Goal: Transaction & Acquisition: Purchase product/service

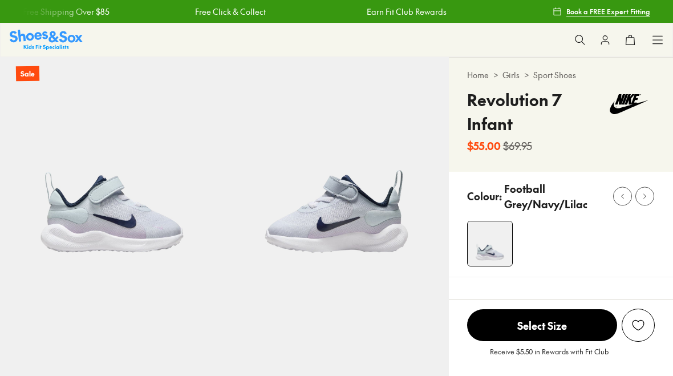
select select "*"
click at [655, 38] on icon at bounding box center [657, 39] width 11 height 11
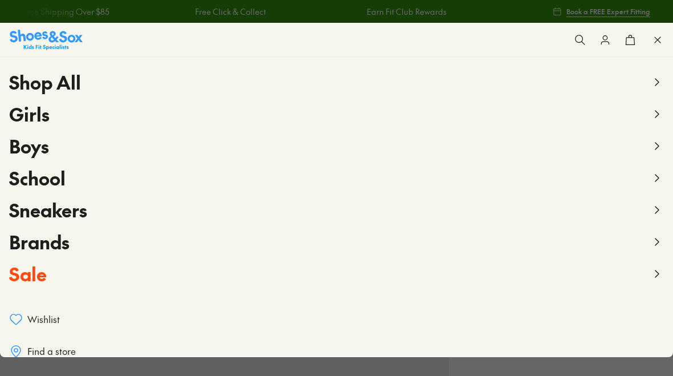
click at [29, 148] on span "Boys" at bounding box center [29, 146] width 40 height 26
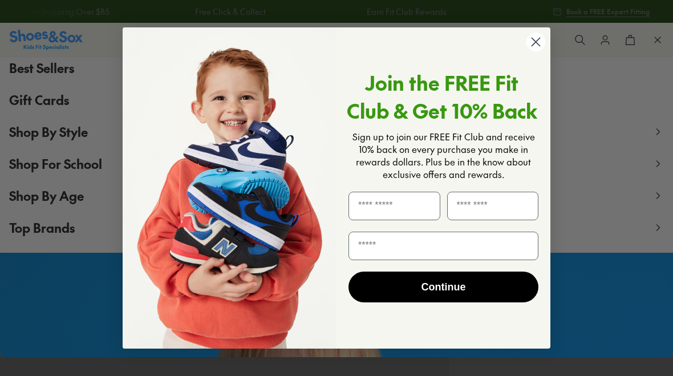
scroll to position [116, 0]
click at [537, 44] on icon "Close dialog" at bounding box center [536, 42] width 8 height 8
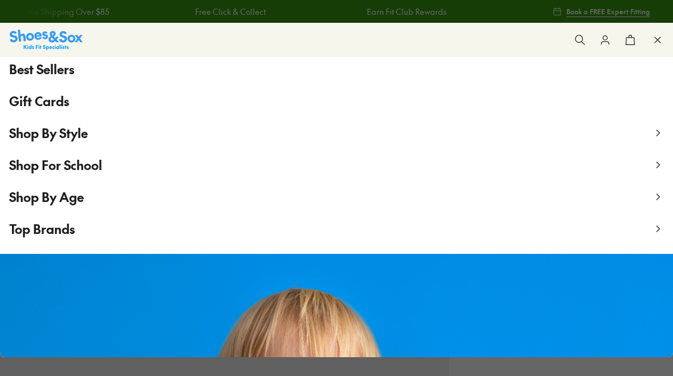
click at [50, 202] on span "Shop By Age" at bounding box center [46, 196] width 75 height 17
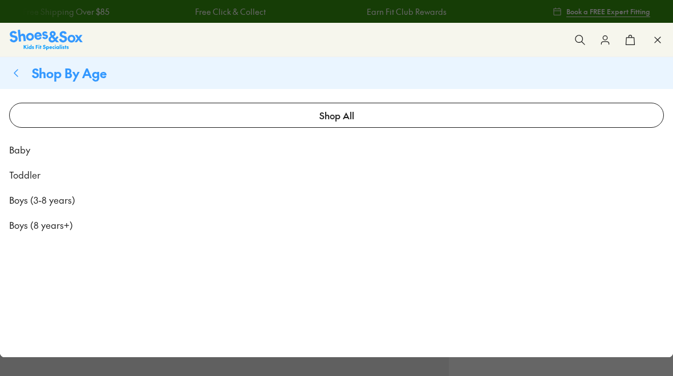
click at [50, 204] on span "Boys (3-8 years)" at bounding box center [42, 200] width 66 height 14
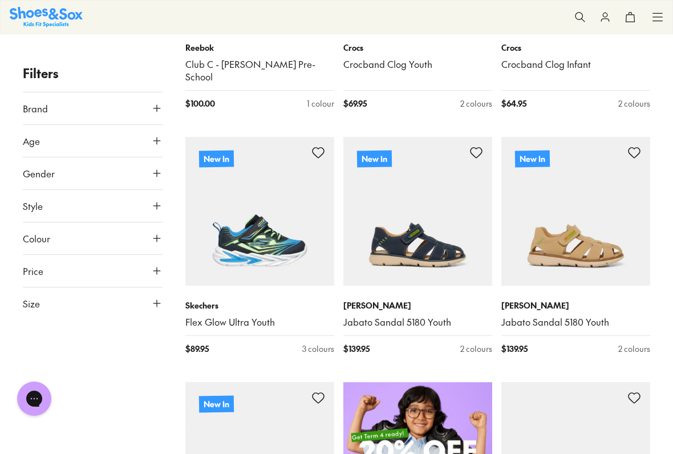
scroll to position [372, 0]
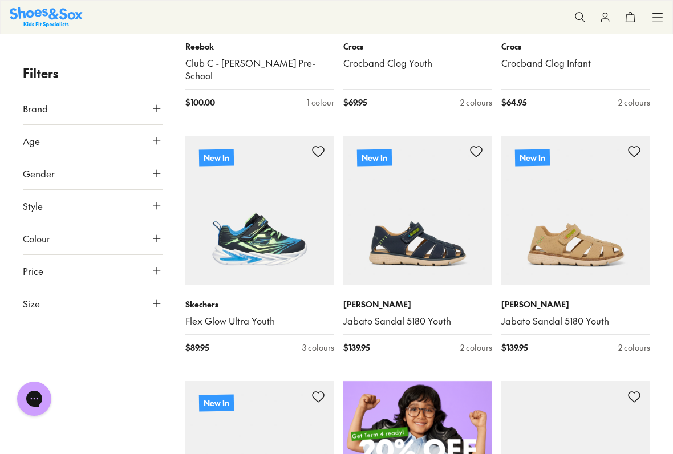
click at [157, 110] on icon at bounding box center [156, 108] width 11 height 11
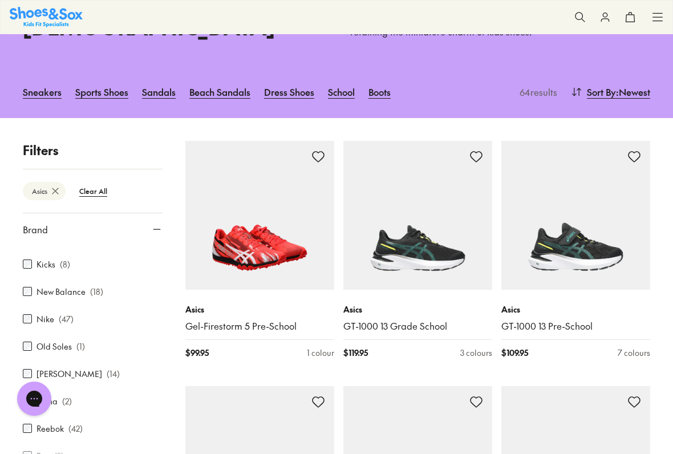
scroll to position [322, 0]
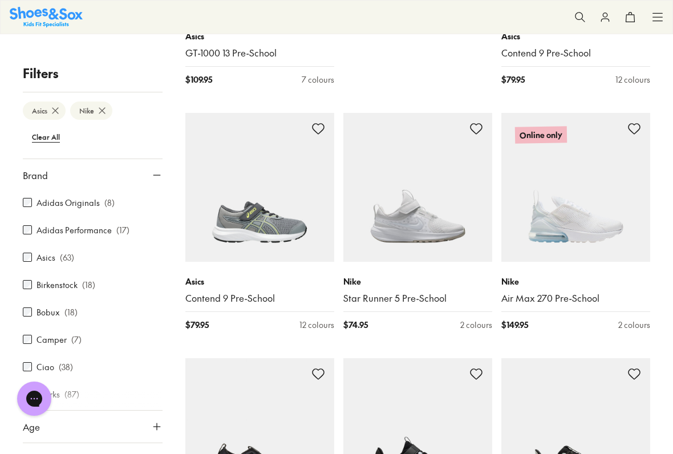
scroll to position [873, 0]
click at [223, 291] on link "Contend 9 Pre-School" at bounding box center [259, 297] width 149 height 13
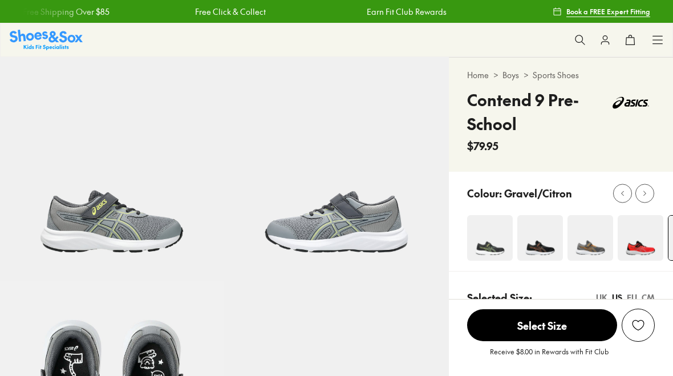
select select "*"
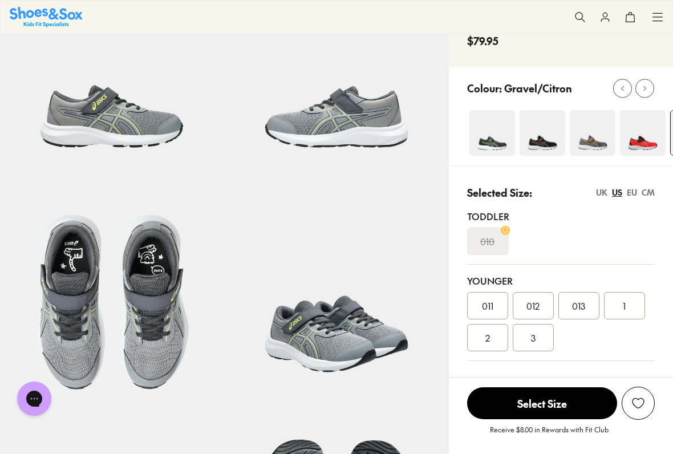
scroll to position [109, 0]
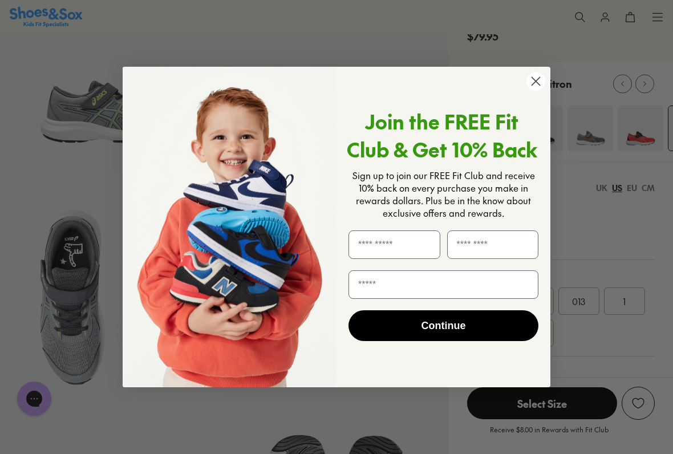
click at [536, 81] on icon "Close dialog" at bounding box center [536, 81] width 8 height 8
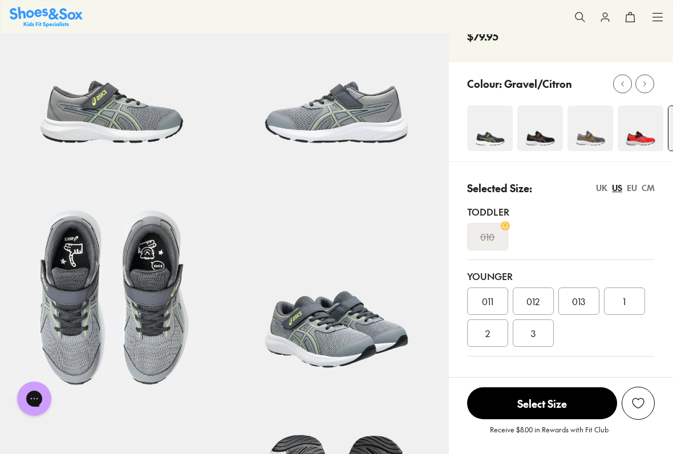
click at [491, 134] on img at bounding box center [490, 128] width 46 height 46
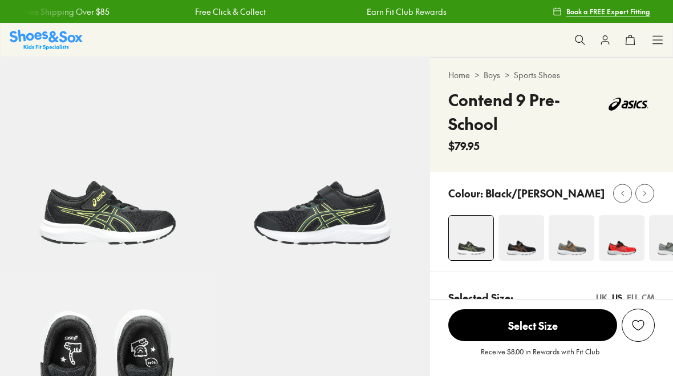
select select "*"
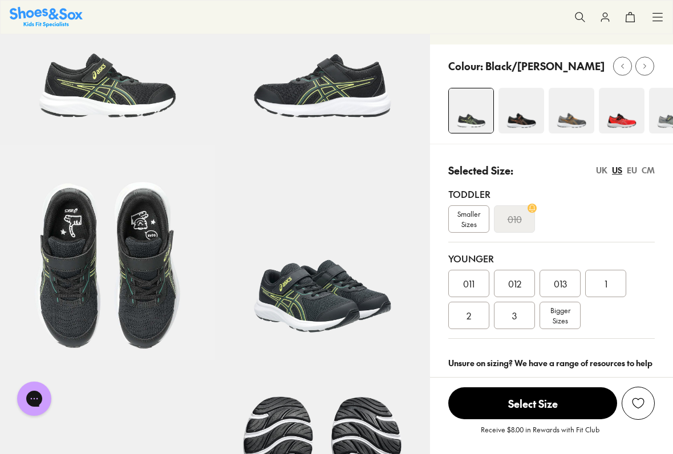
scroll to position [129, 0]
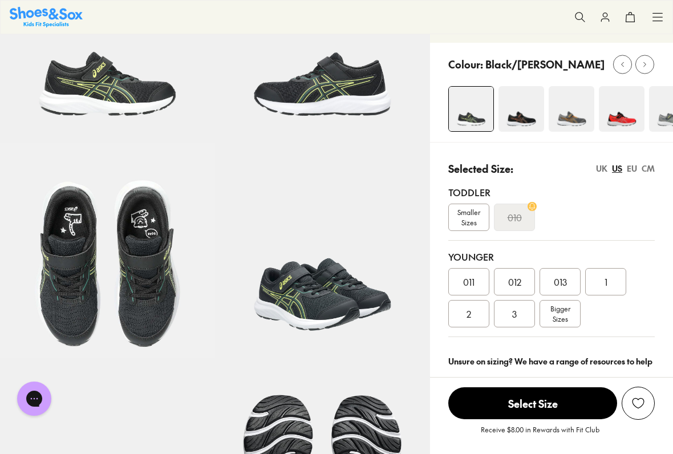
click at [489, 220] on span "Smaller Sizes" at bounding box center [469, 217] width 40 height 21
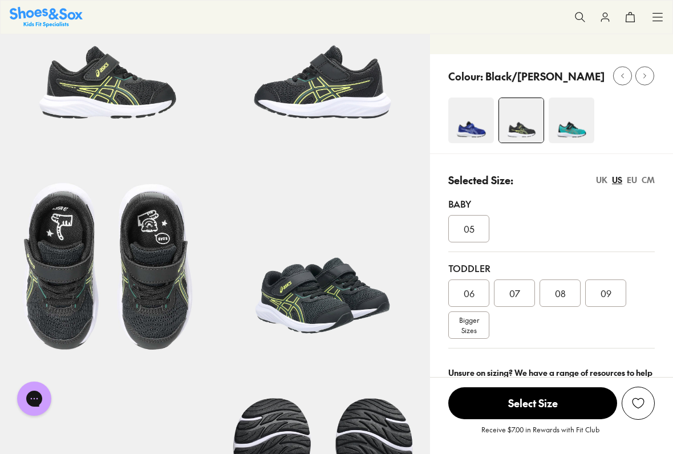
select select "*"
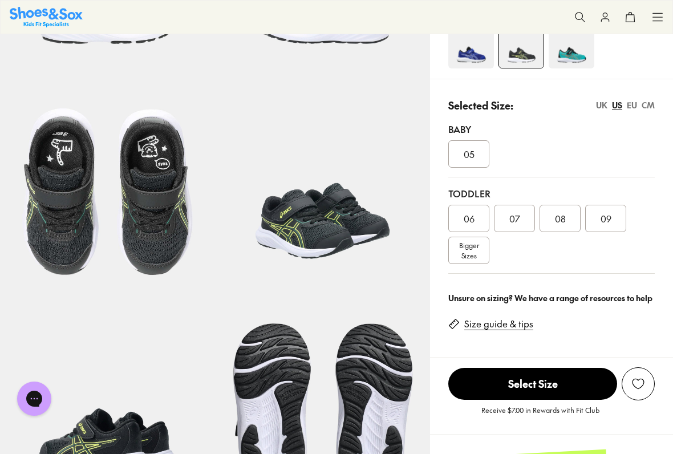
scroll to position [212, 0]
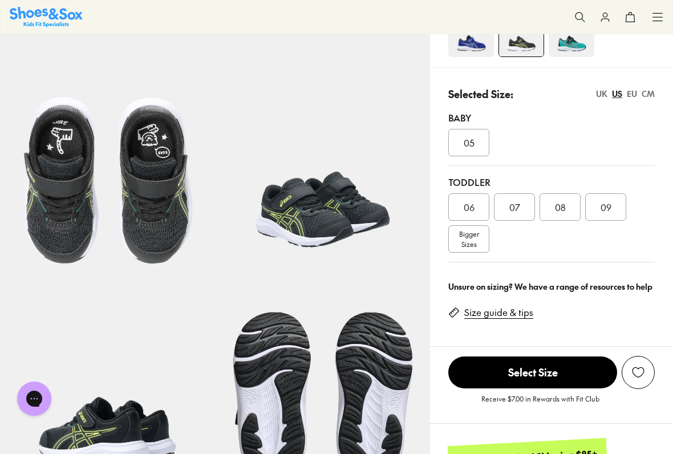
click at [479, 242] on span "Bigger Sizes" at bounding box center [469, 239] width 20 height 21
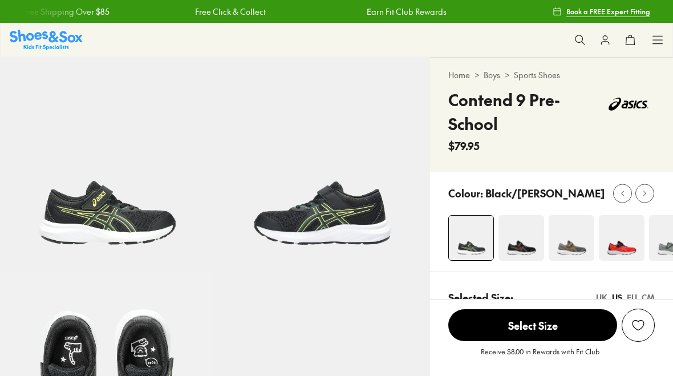
select select "*"
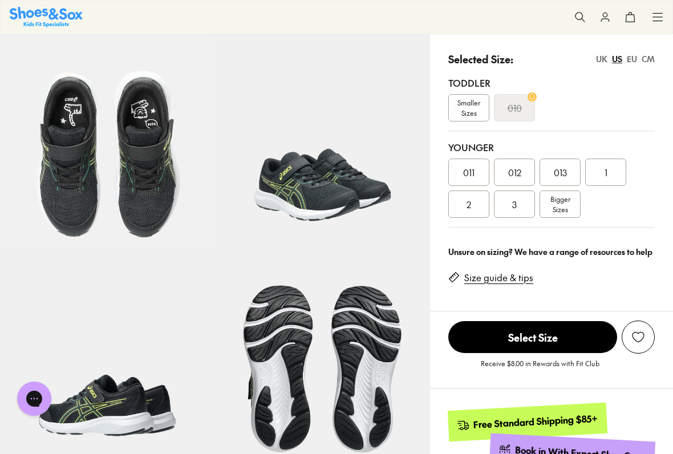
scroll to position [281, 0]
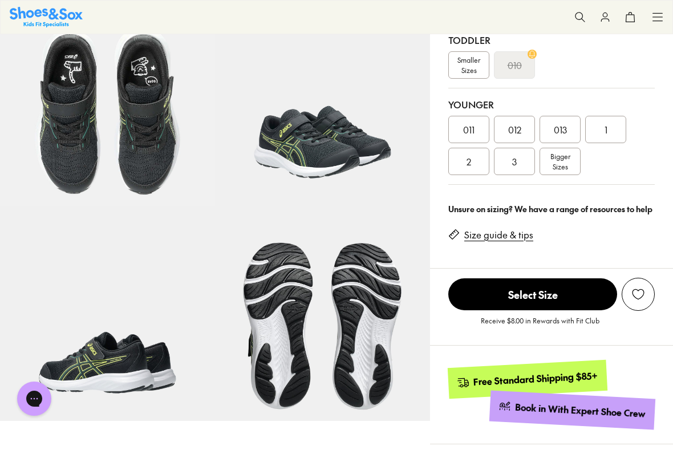
click at [505, 241] on link "Size guide & tips" at bounding box center [498, 235] width 69 height 13
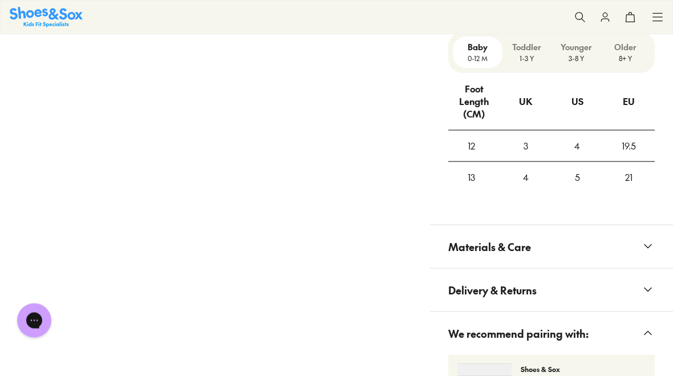
scroll to position [847, 0]
click at [584, 63] on p "3-8 Y" at bounding box center [576, 58] width 40 height 10
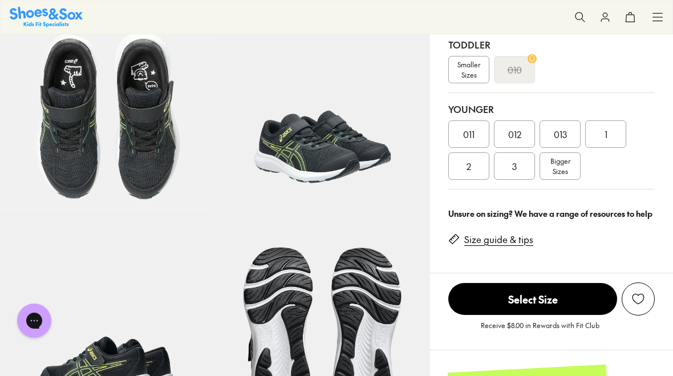
scroll to position [276, 0]
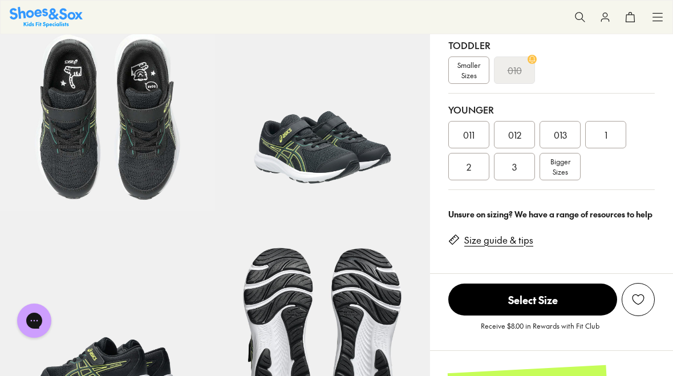
click at [474, 133] on span "011" at bounding box center [468, 135] width 11 height 14
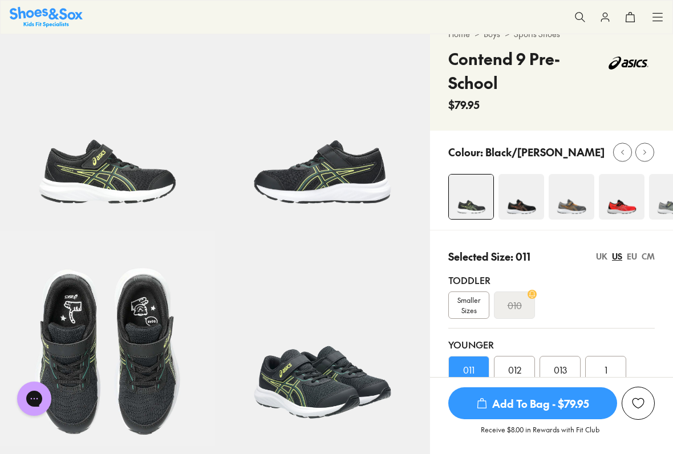
scroll to position [40, 0]
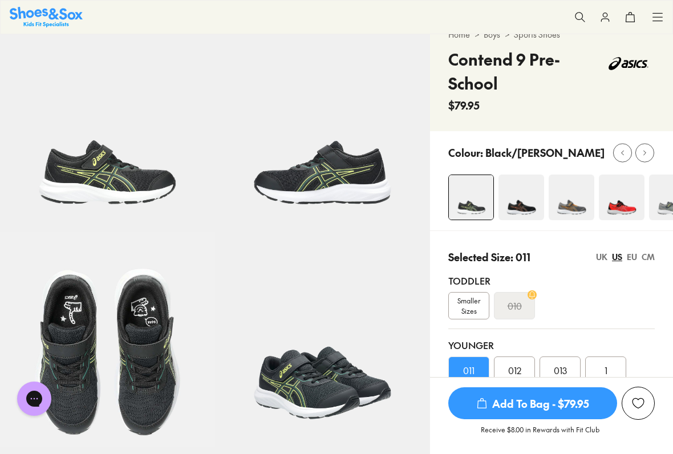
click at [534, 207] on img at bounding box center [521, 197] width 46 height 46
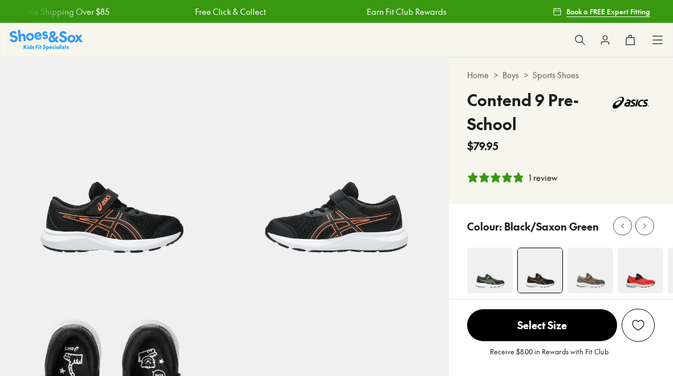
select select "*"
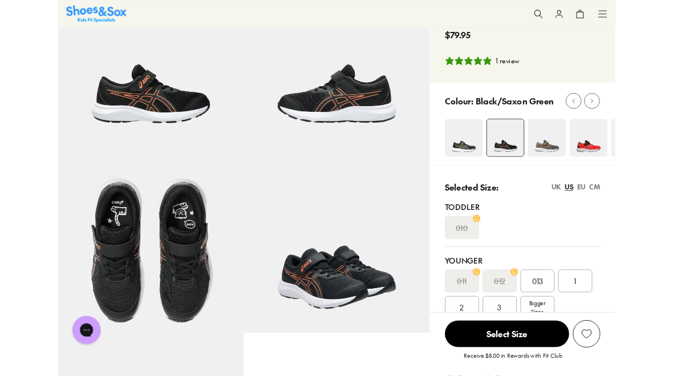
scroll to position [96, 0]
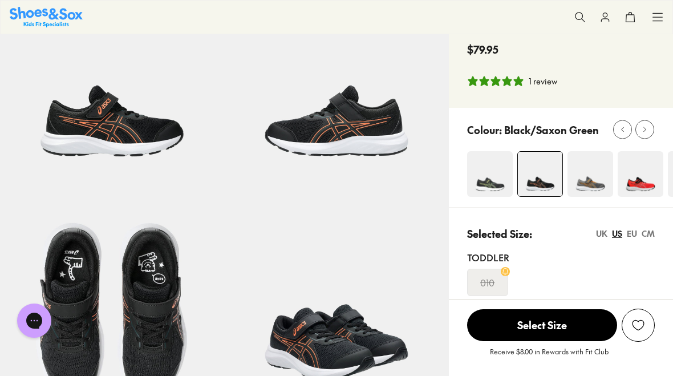
click at [586, 184] on img at bounding box center [590, 174] width 46 height 46
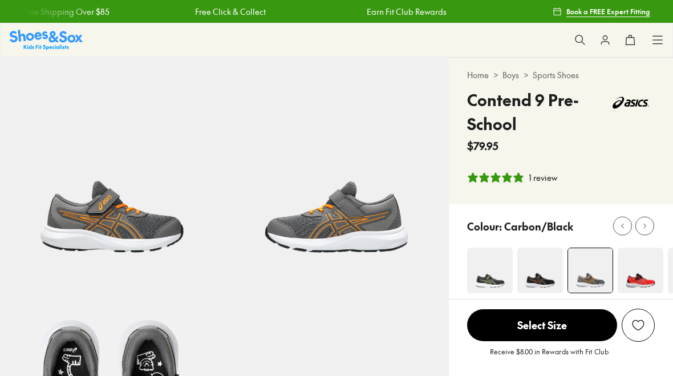
select select "*"
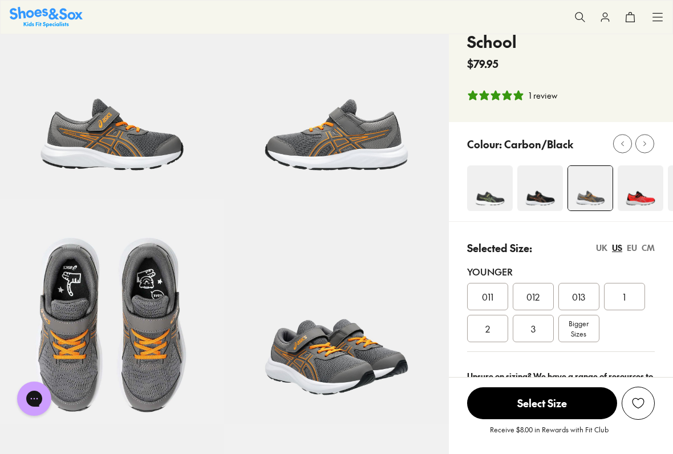
scroll to position [83, 0]
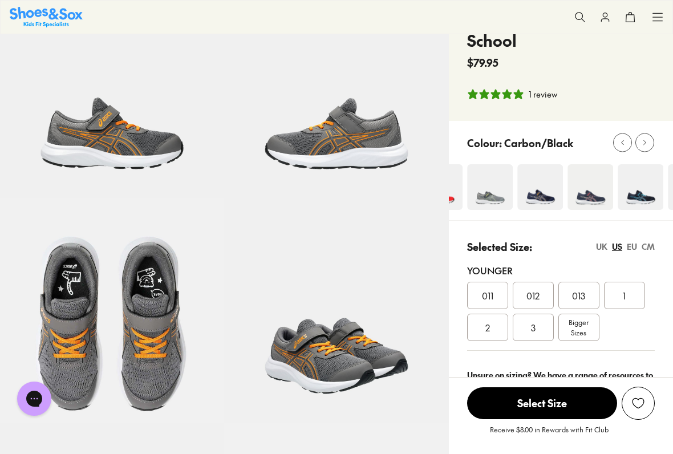
click at [489, 208] on img at bounding box center [490, 187] width 46 height 46
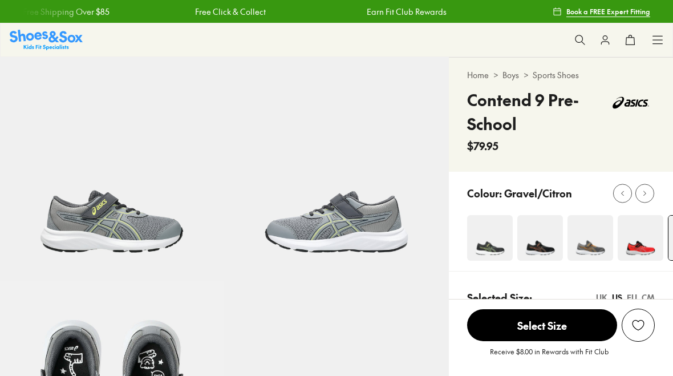
select select "*"
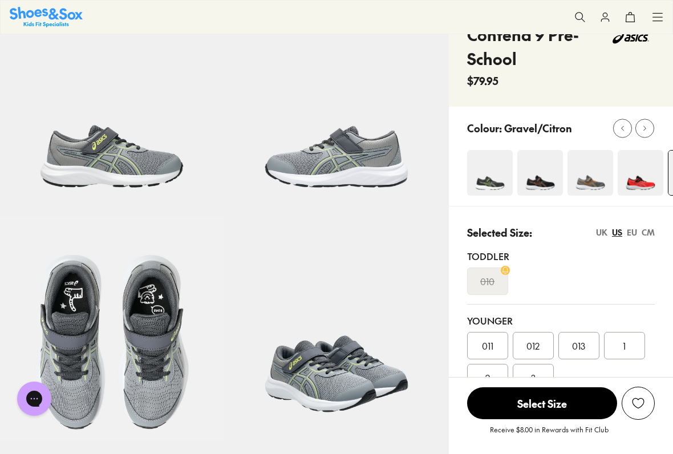
scroll to position [71, 0]
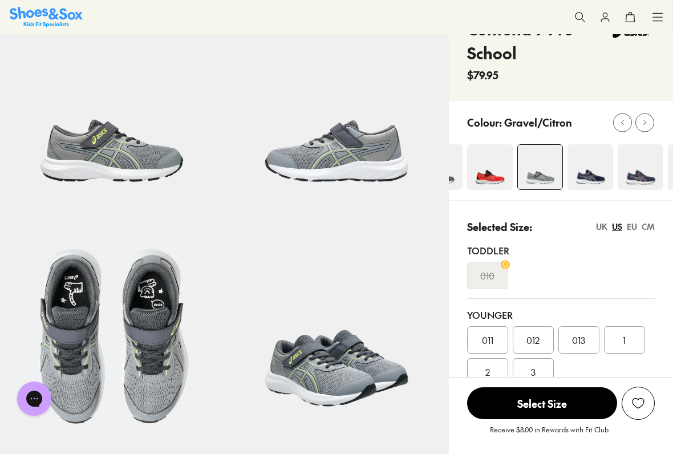
click at [586, 173] on img at bounding box center [590, 167] width 46 height 46
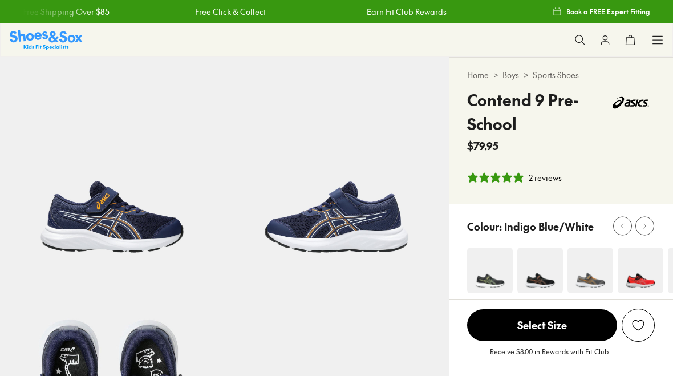
select select "*"
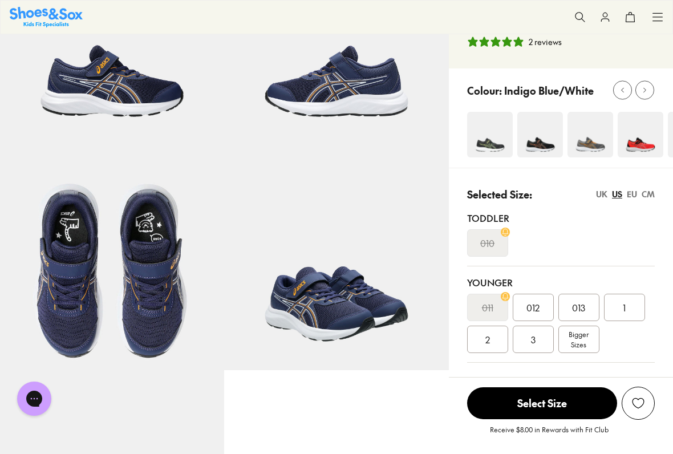
scroll to position [137, 0]
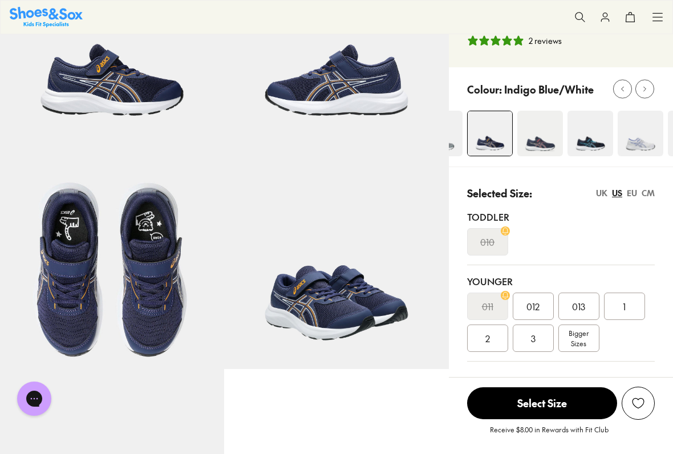
click at [538, 141] on img at bounding box center [540, 134] width 46 height 46
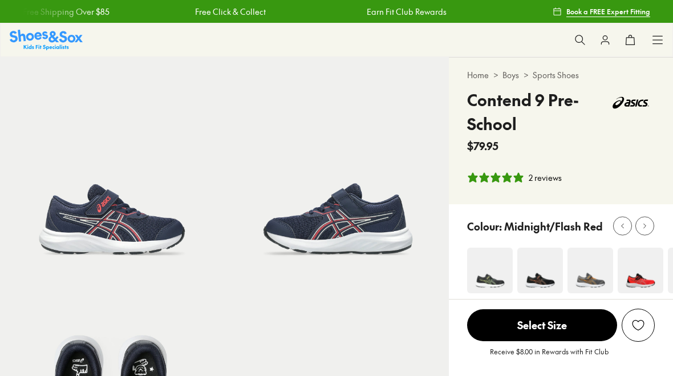
select select "*"
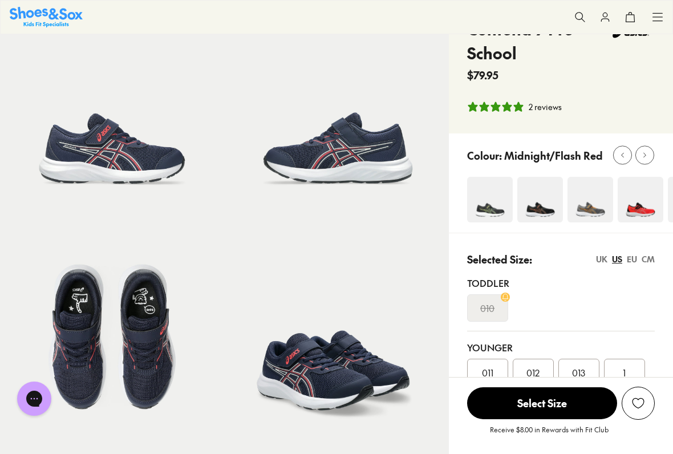
scroll to position [75, 0]
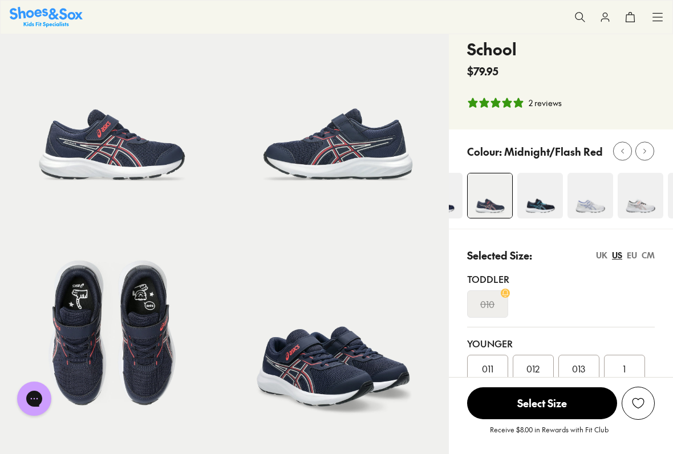
click at [538, 205] on img at bounding box center [540, 196] width 46 height 46
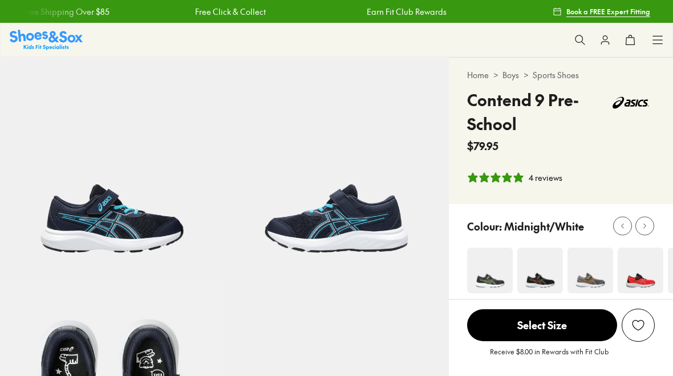
select select "*"
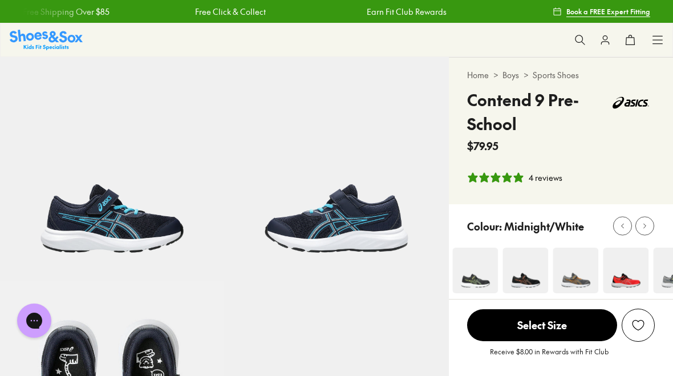
click at [642, 231] on div at bounding box center [645, 226] width 12 height 12
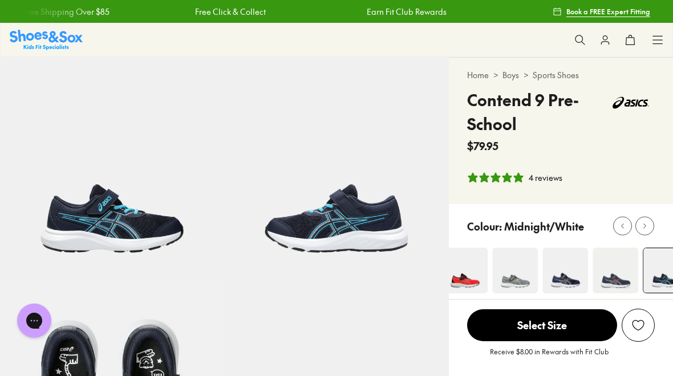
click at [661, 269] on img at bounding box center [665, 270] width 44 height 44
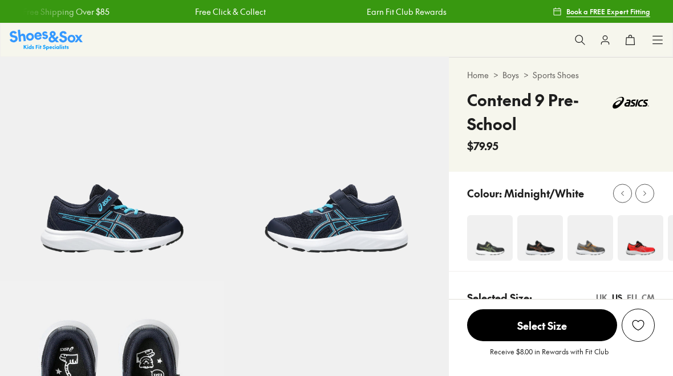
select select "*"
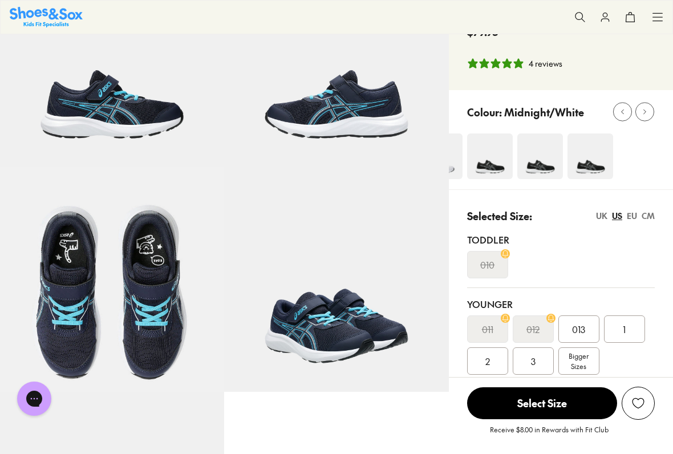
click at [486, 169] on img at bounding box center [490, 156] width 46 height 46
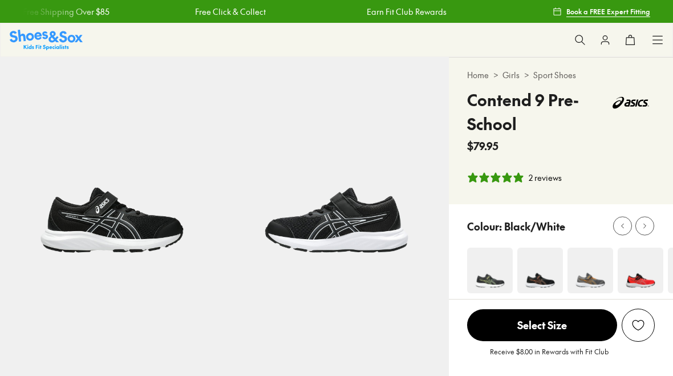
select select "*"
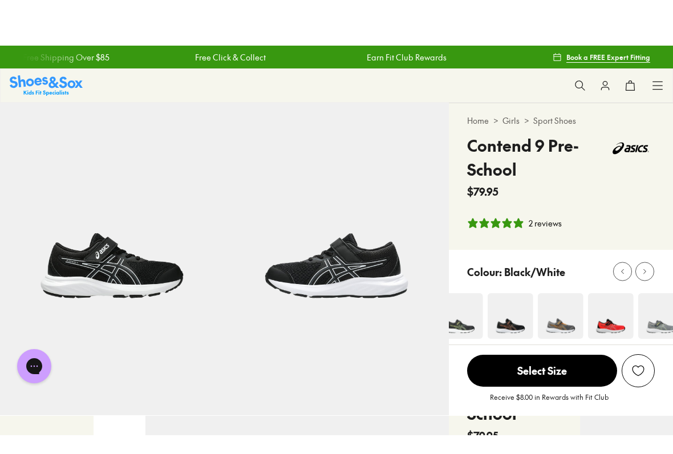
scroll to position [84, 0]
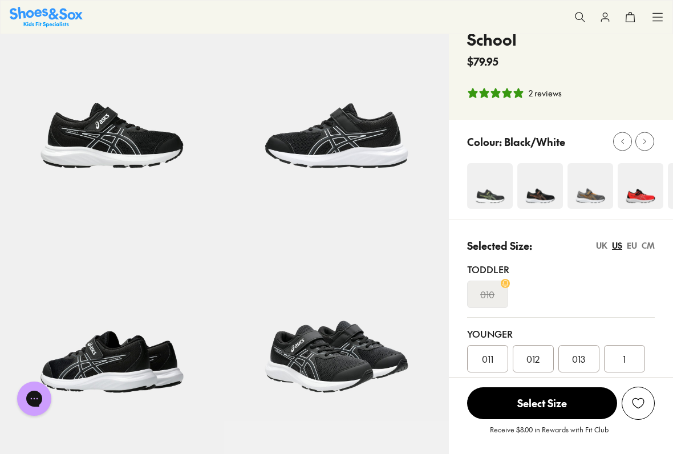
click at [492, 188] on img at bounding box center [490, 186] width 46 height 46
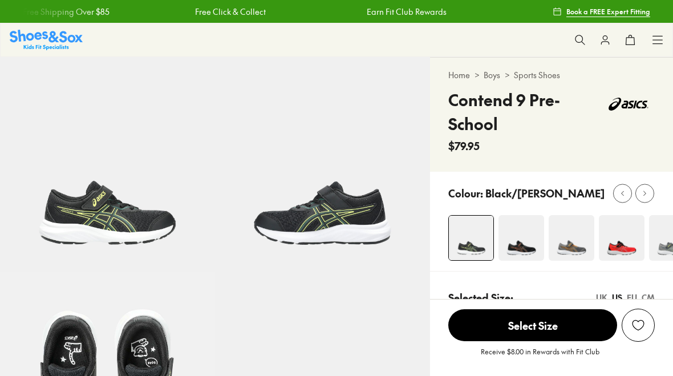
select select "*"
click at [647, 197] on div at bounding box center [645, 193] width 12 height 12
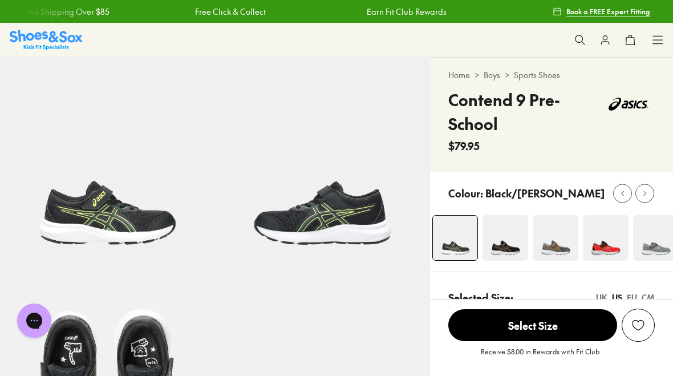
click at [643, 197] on div at bounding box center [645, 193] width 12 height 12
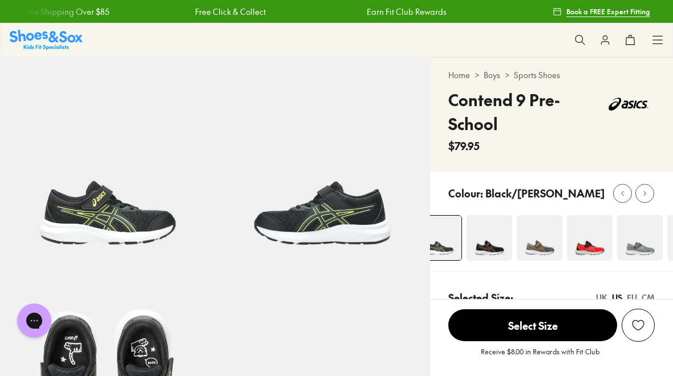
click at [512, 241] on img at bounding box center [489, 238] width 46 height 46
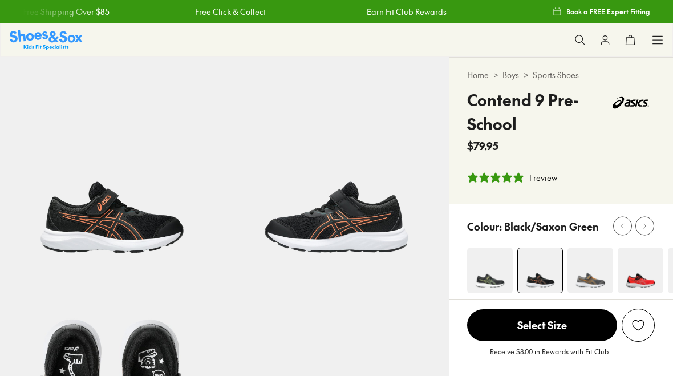
select select "*"
click at [643, 229] on icon at bounding box center [644, 226] width 9 height 9
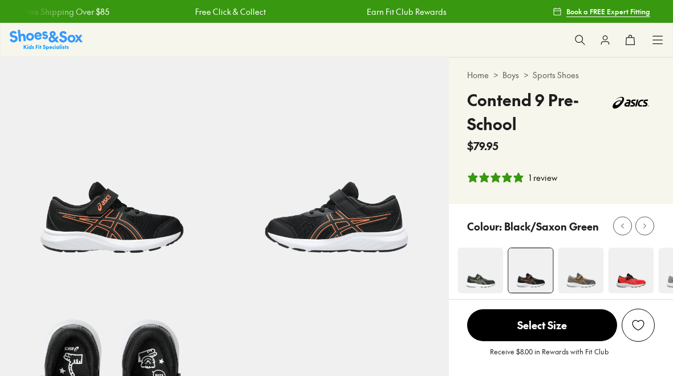
click at [643, 229] on icon at bounding box center [644, 226] width 9 height 9
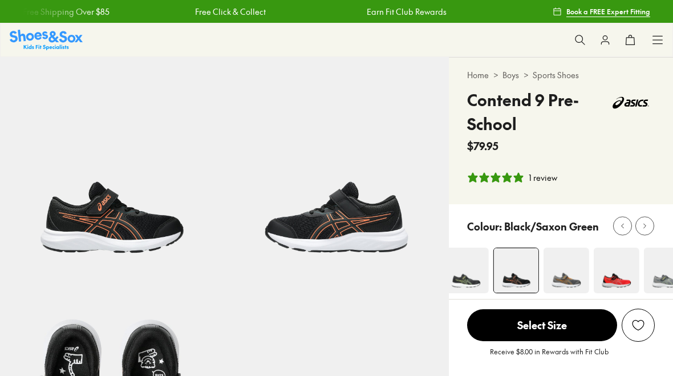
click at [649, 225] on div at bounding box center [645, 226] width 12 height 12
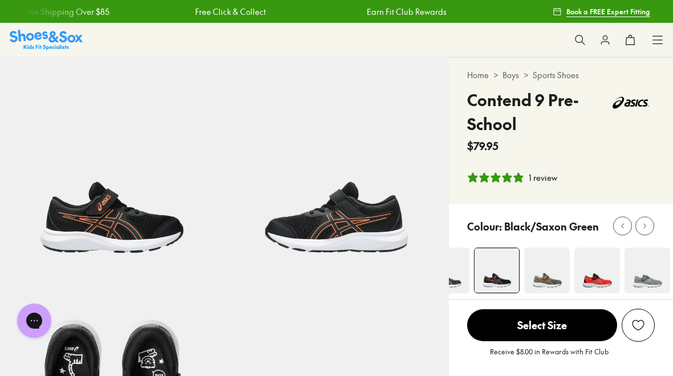
click at [648, 229] on icon at bounding box center [644, 226] width 9 height 9
click at [647, 229] on icon at bounding box center [644, 226] width 9 height 9
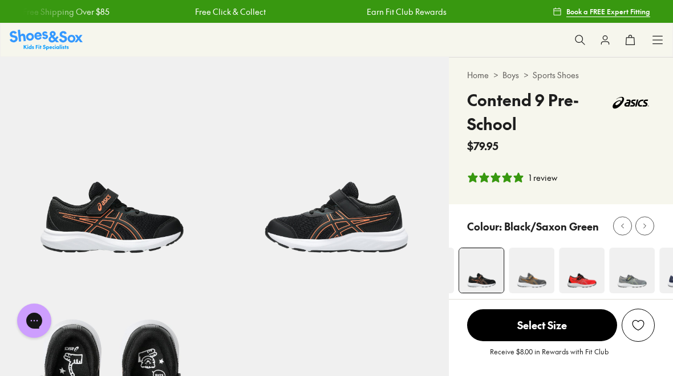
click at [645, 226] on use at bounding box center [645, 225] width 2 height 5
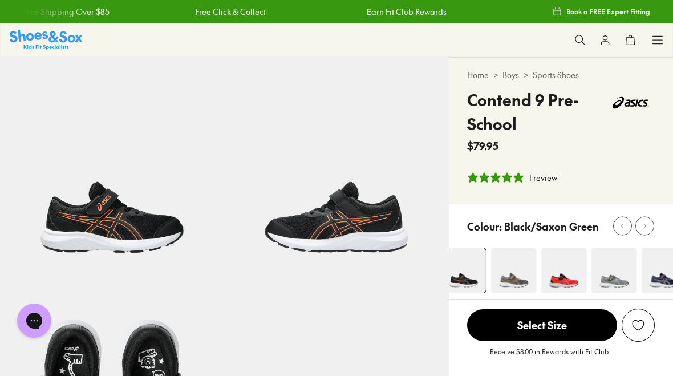
click at [645, 226] on icon at bounding box center [644, 226] width 9 height 9
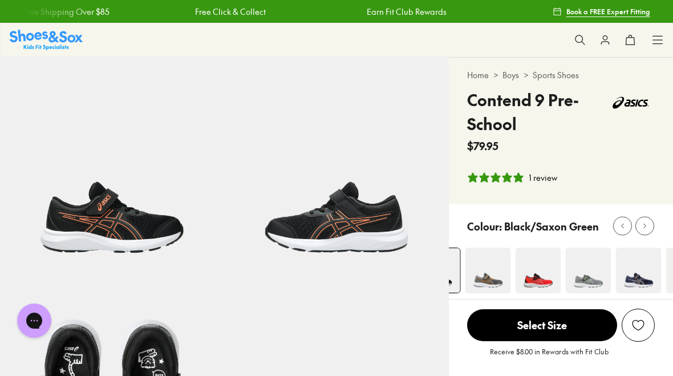
click at [496, 267] on img at bounding box center [488, 270] width 46 height 46
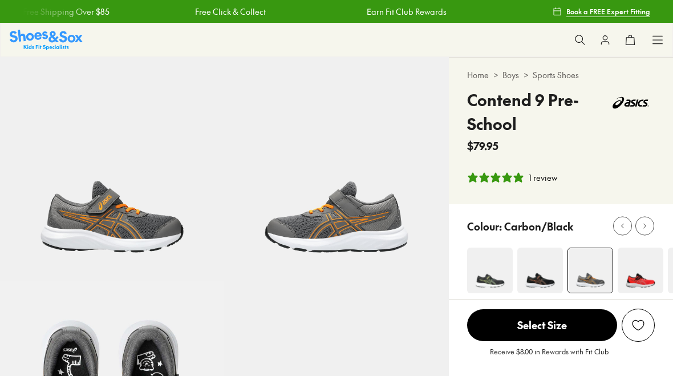
select select "*"
click at [642, 228] on icon at bounding box center [644, 226] width 9 height 9
click at [642, 227] on icon at bounding box center [644, 226] width 9 height 9
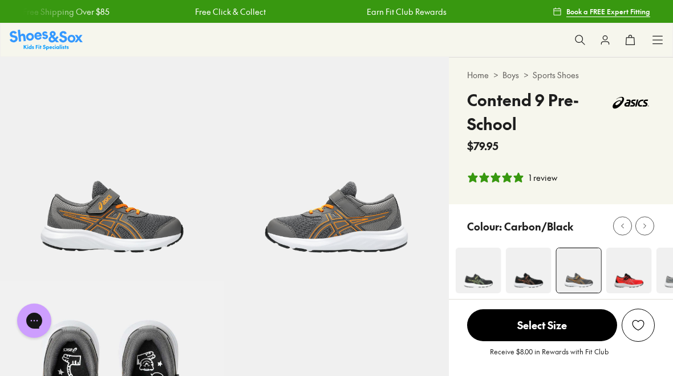
click at [645, 226] on icon at bounding box center [644, 226] width 9 height 9
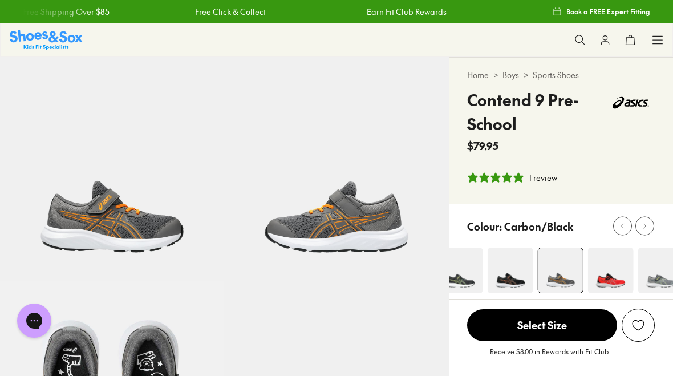
click at [644, 226] on icon at bounding box center [644, 226] width 9 height 9
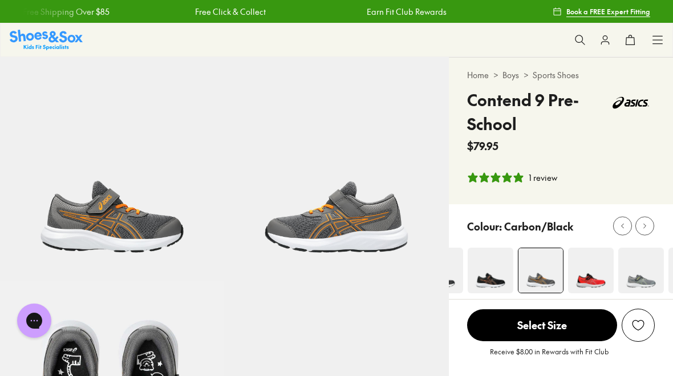
click at [649, 226] on div at bounding box center [645, 226] width 12 height 12
click at [648, 225] on icon at bounding box center [644, 226] width 9 height 9
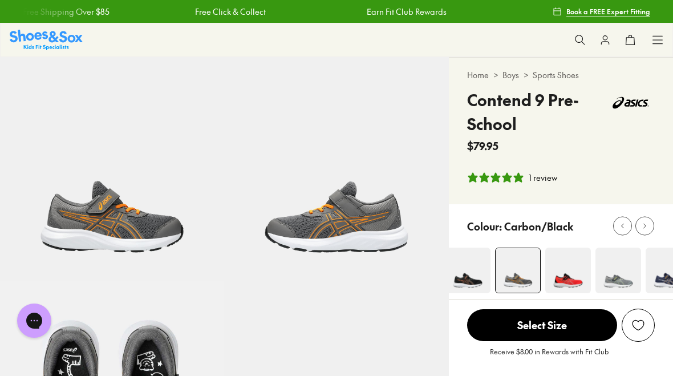
click at [647, 227] on icon at bounding box center [644, 226] width 9 height 9
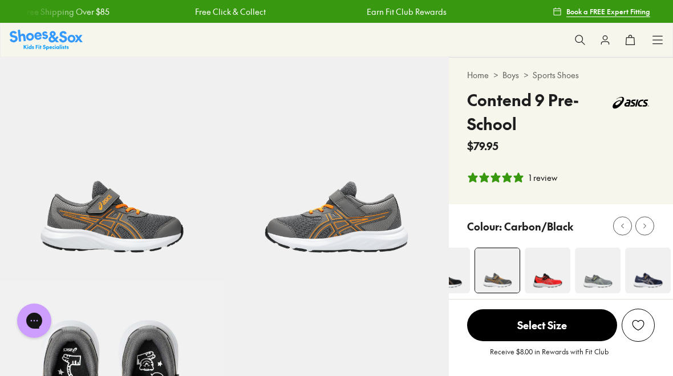
click at [647, 227] on icon at bounding box center [644, 226] width 9 height 9
click at [646, 228] on icon at bounding box center [644, 226] width 9 height 9
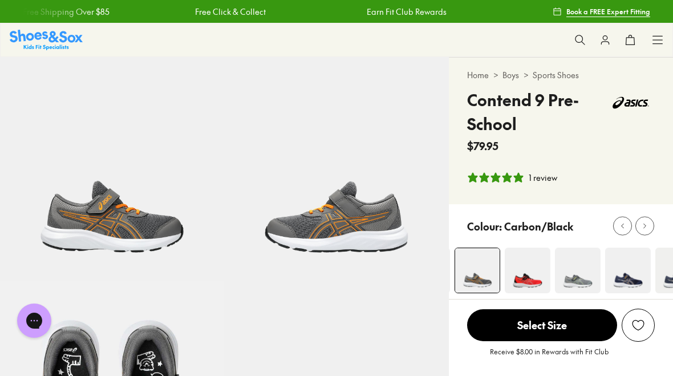
click at [645, 227] on icon at bounding box center [644, 226] width 9 height 9
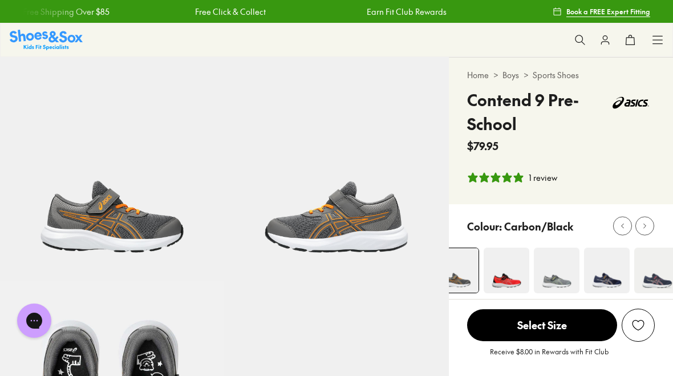
click at [646, 230] on icon at bounding box center [644, 226] width 9 height 9
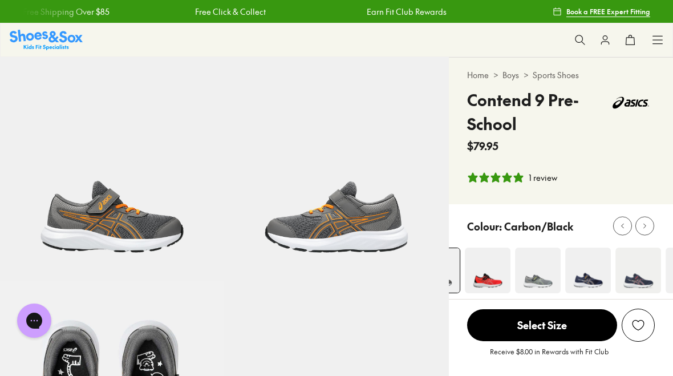
click at [646, 229] on icon at bounding box center [644, 226] width 9 height 9
click at [647, 229] on icon at bounding box center [644, 226] width 9 height 9
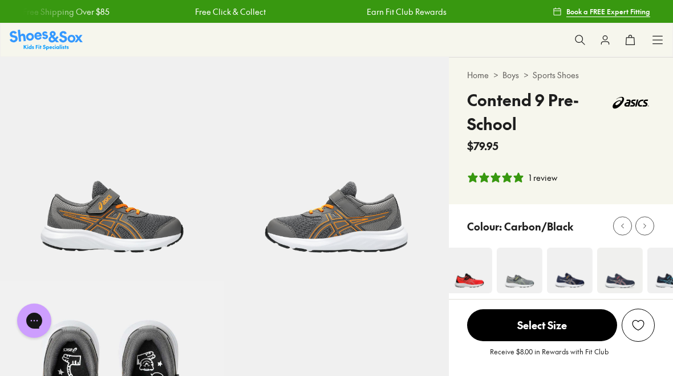
click at [647, 229] on icon at bounding box center [644, 226] width 9 height 9
click at [644, 227] on icon at bounding box center [644, 226] width 9 height 9
click at [643, 227] on icon at bounding box center [644, 226] width 9 height 9
click at [648, 225] on icon at bounding box center [644, 226] width 9 height 9
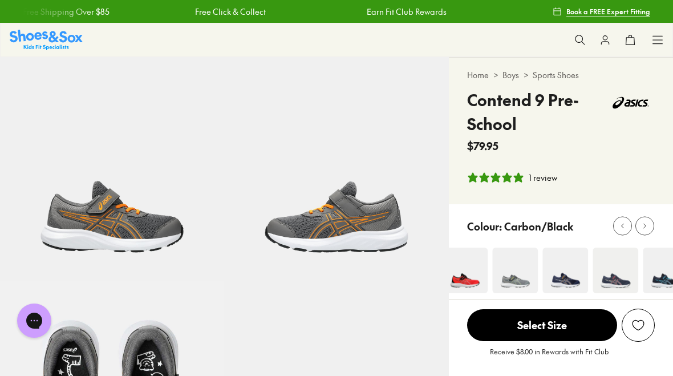
click at [663, 277] on img at bounding box center [666, 270] width 46 height 46
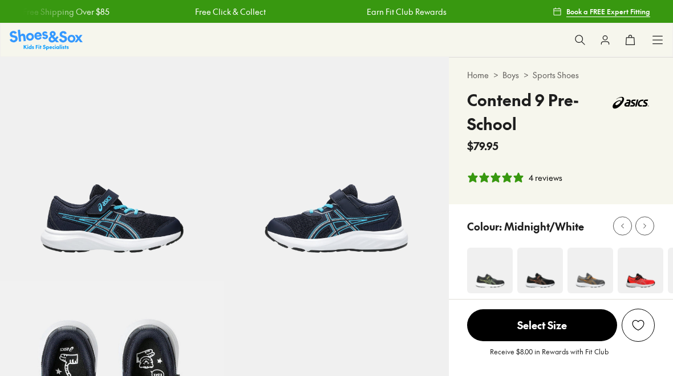
select select "*"
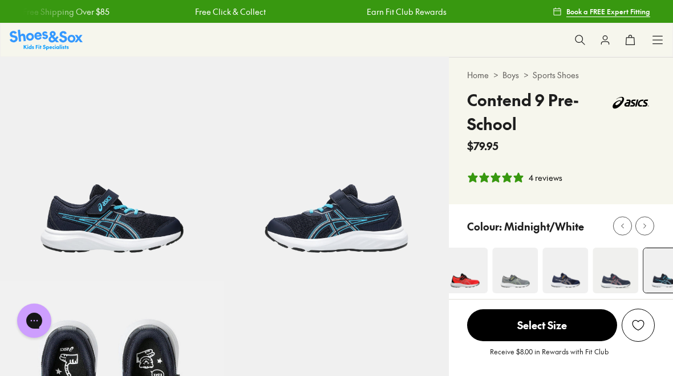
click at [648, 224] on icon at bounding box center [644, 226] width 9 height 9
click at [647, 227] on icon at bounding box center [644, 226] width 9 height 9
click at [607, 275] on img at bounding box center [615, 270] width 46 height 46
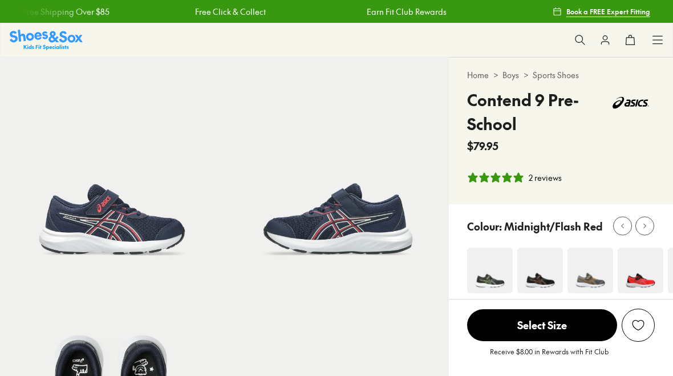
select select "*"
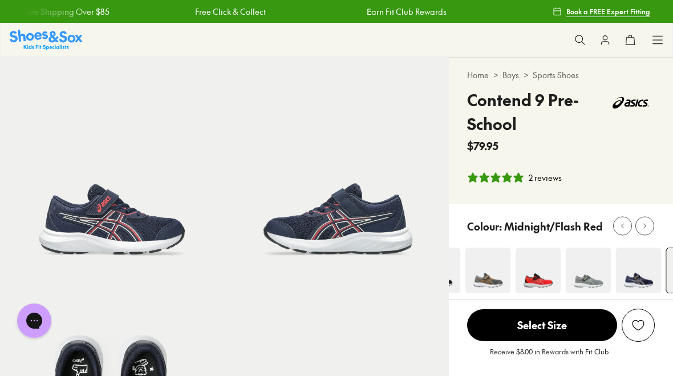
click at [636, 273] on img at bounding box center [638, 270] width 46 height 46
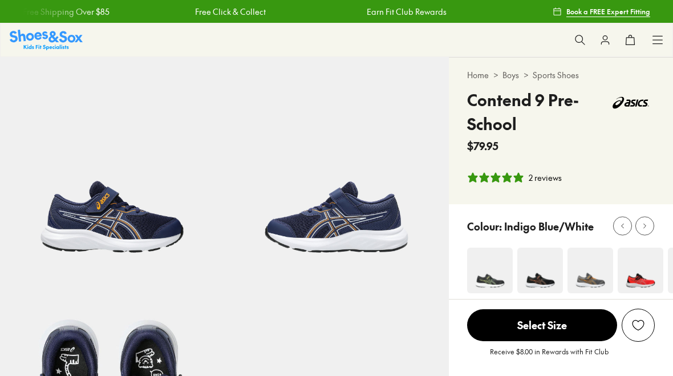
select select "*"
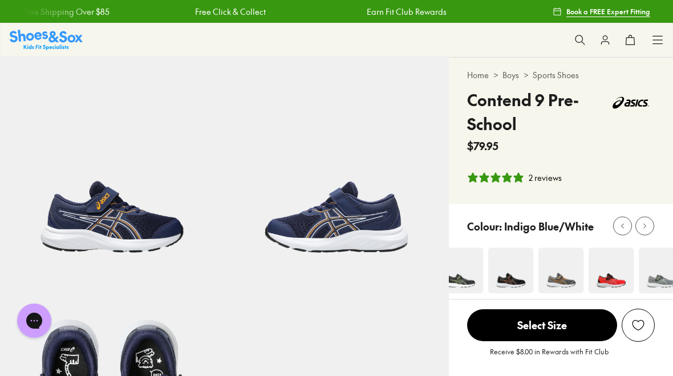
click at [512, 278] on img at bounding box center [510, 270] width 46 height 46
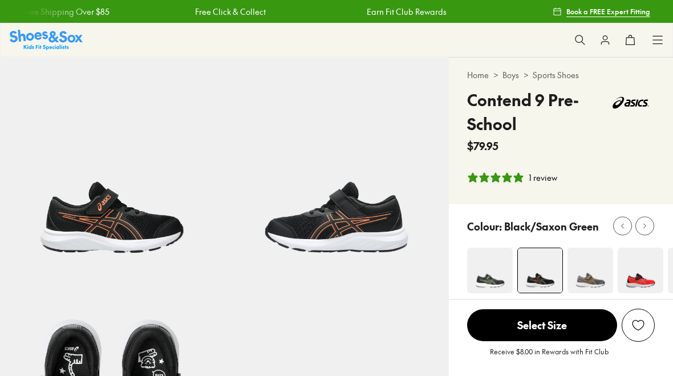
select select "*"
click at [493, 278] on img at bounding box center [490, 270] width 46 height 46
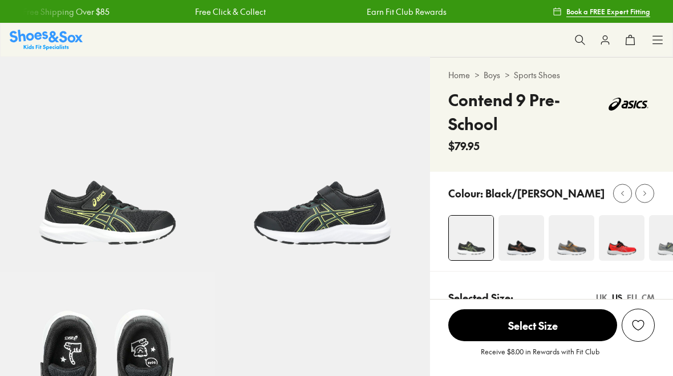
select select "*"
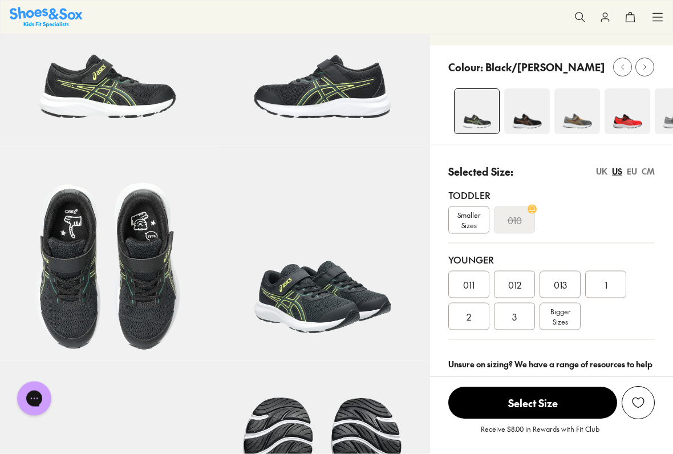
scroll to position [129, 0]
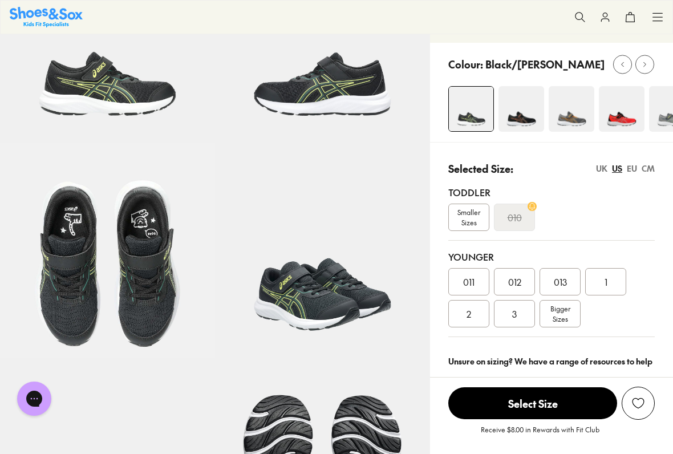
click at [474, 284] on span "011" at bounding box center [468, 282] width 11 height 14
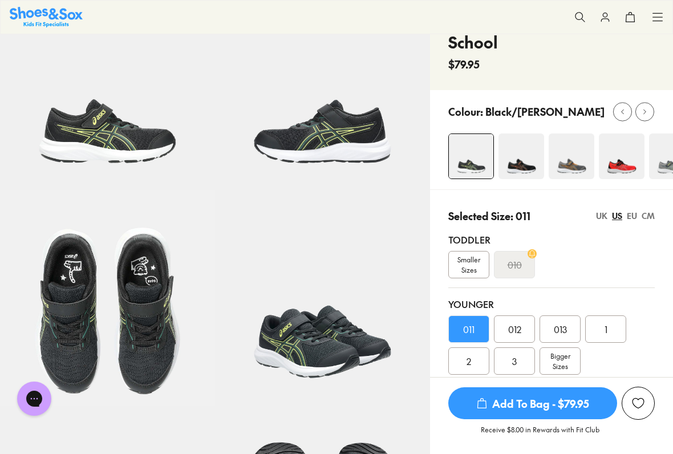
scroll to position [83, 0]
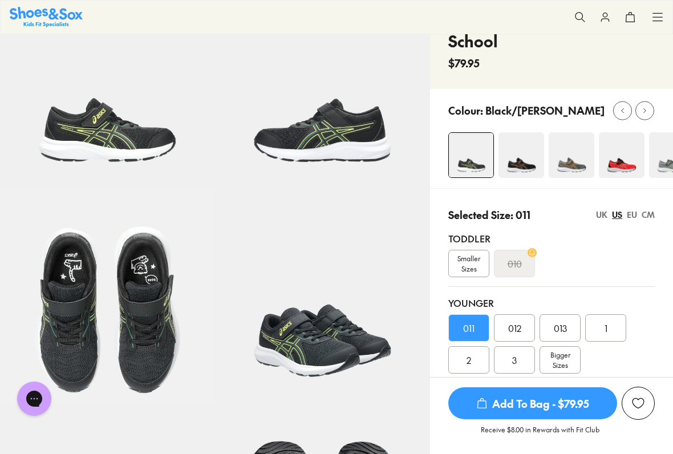
click at [648, 217] on div "CM" at bounding box center [647, 215] width 13 height 12
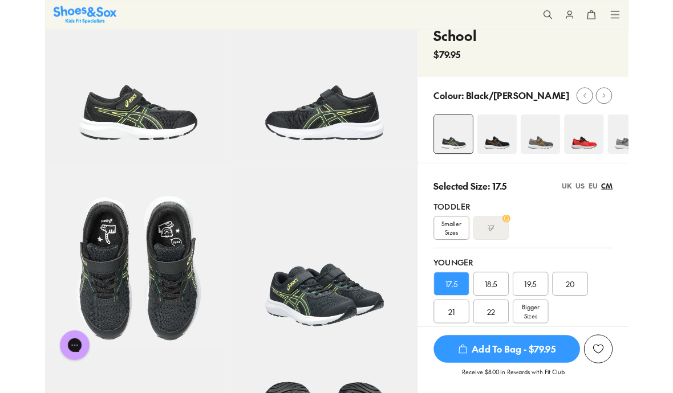
scroll to position [0, 0]
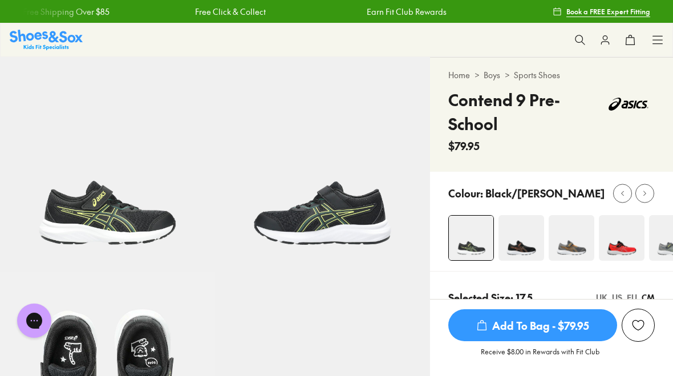
click at [579, 38] on icon at bounding box center [579, 39] width 11 height 11
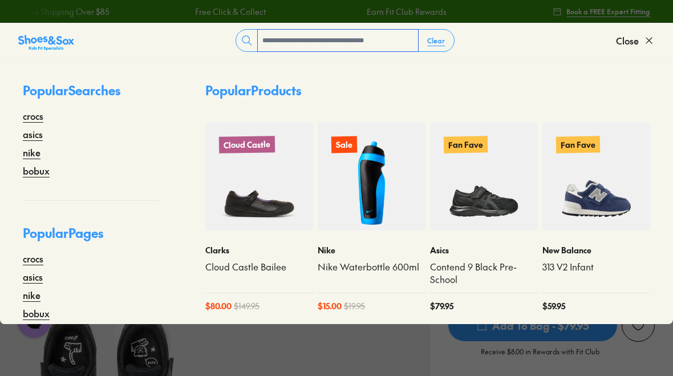
click at [269, 35] on input "text" at bounding box center [338, 41] width 160 height 22
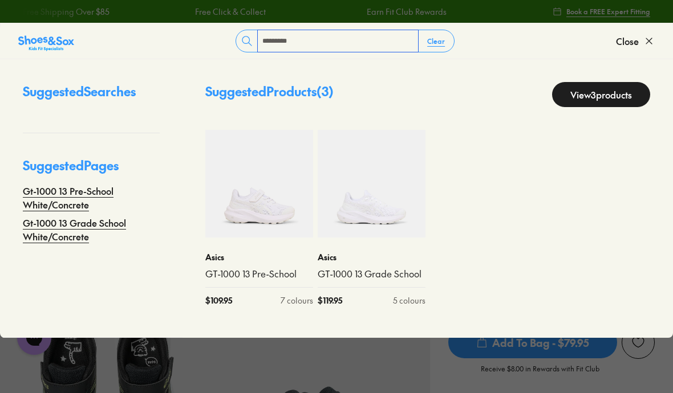
type input "*********"
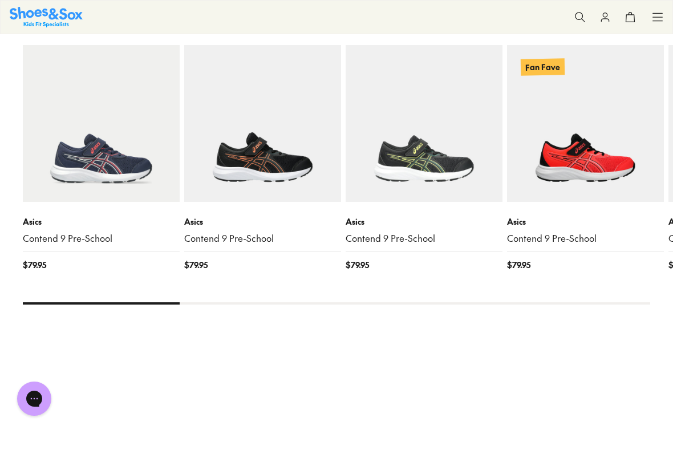
scroll to position [240, 0]
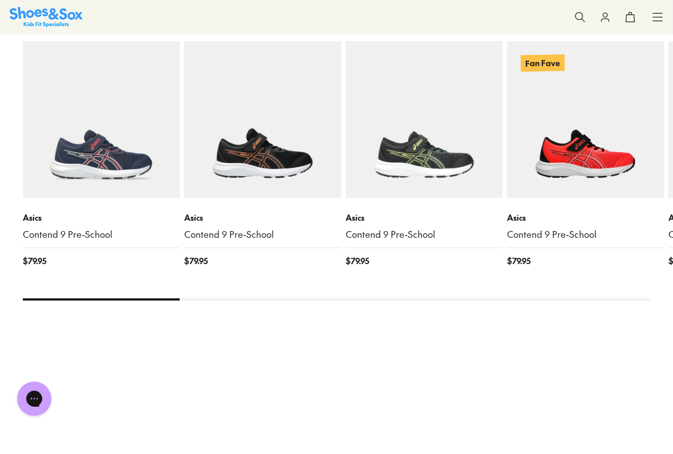
click at [419, 160] on img at bounding box center [423, 119] width 157 height 157
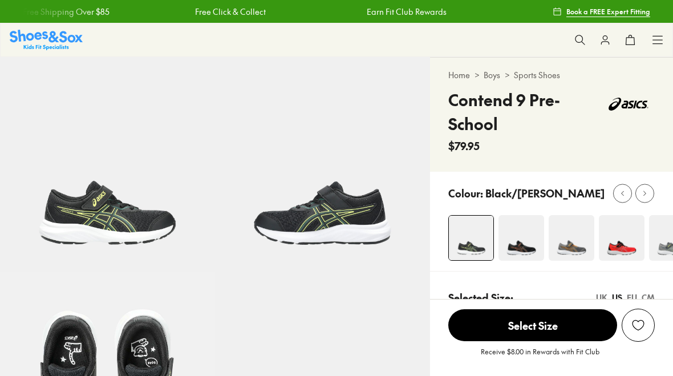
select select "*"
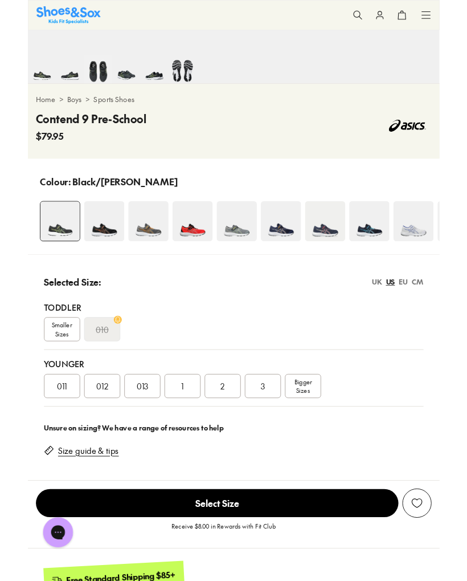
scroll to position [466, 0]
